Goal: Navigation & Orientation: Find specific page/section

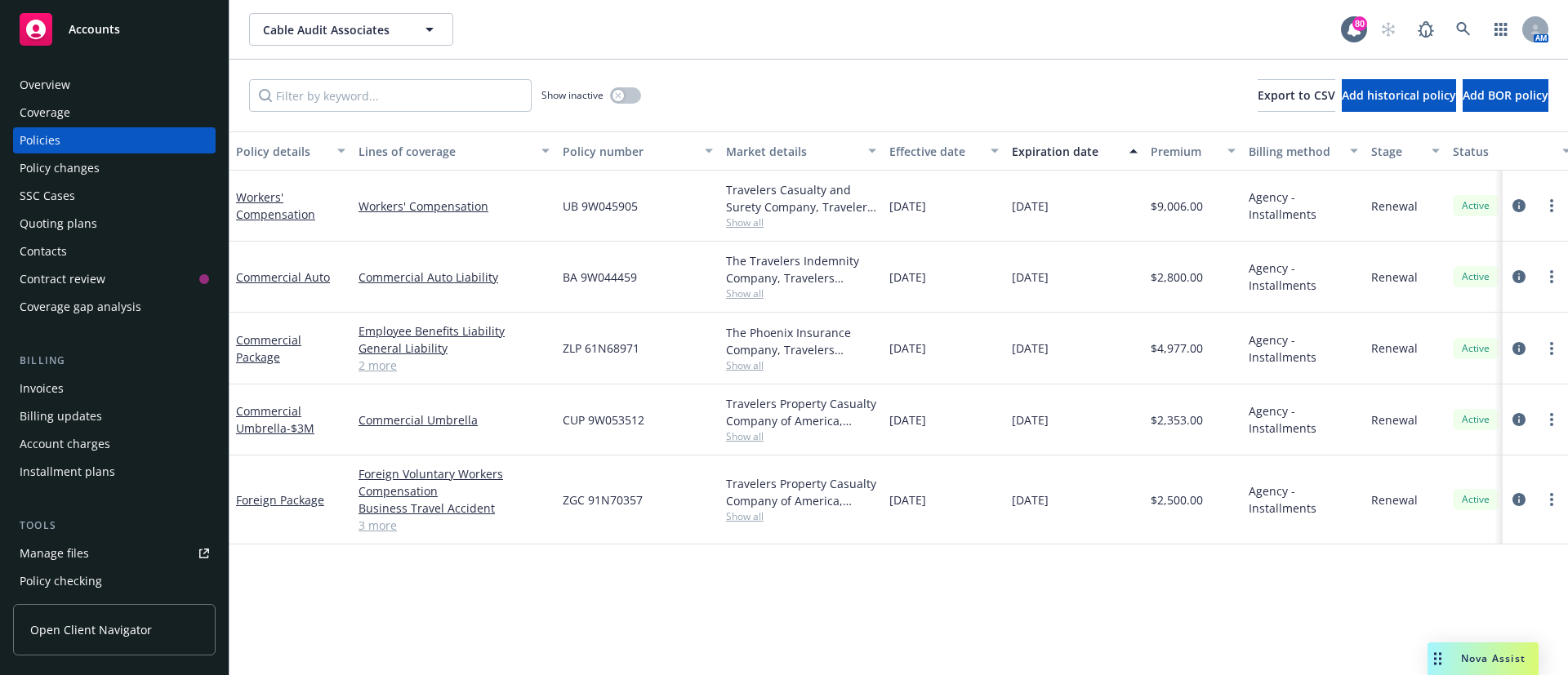
click at [722, 35] on div "Cable Audit Associates Cable Audit Associates" at bounding box center [795, 29] width 1092 height 33
